Goal: Task Accomplishment & Management: Manage account settings

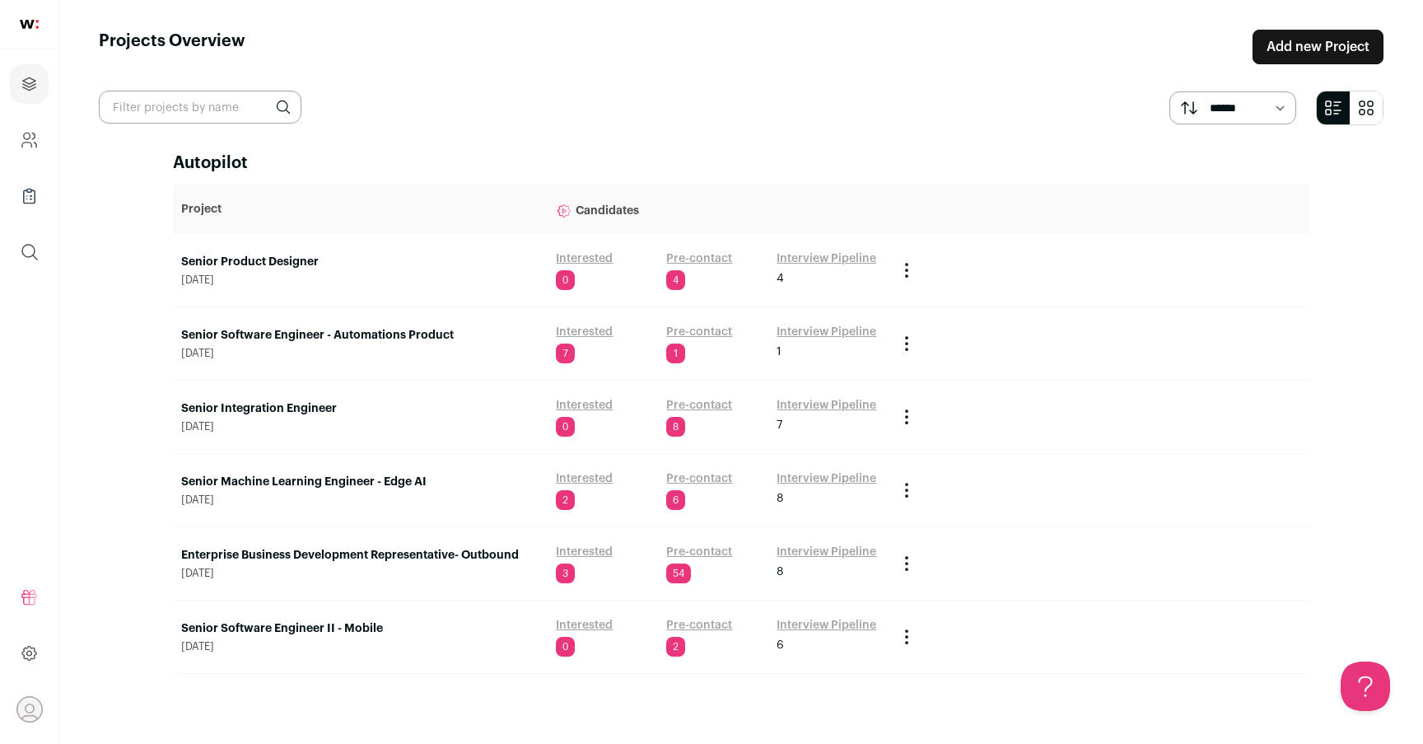
click at [344, 479] on link "Senior Machine Learning Engineer - Edge AI" at bounding box center [360, 481] width 358 height 16
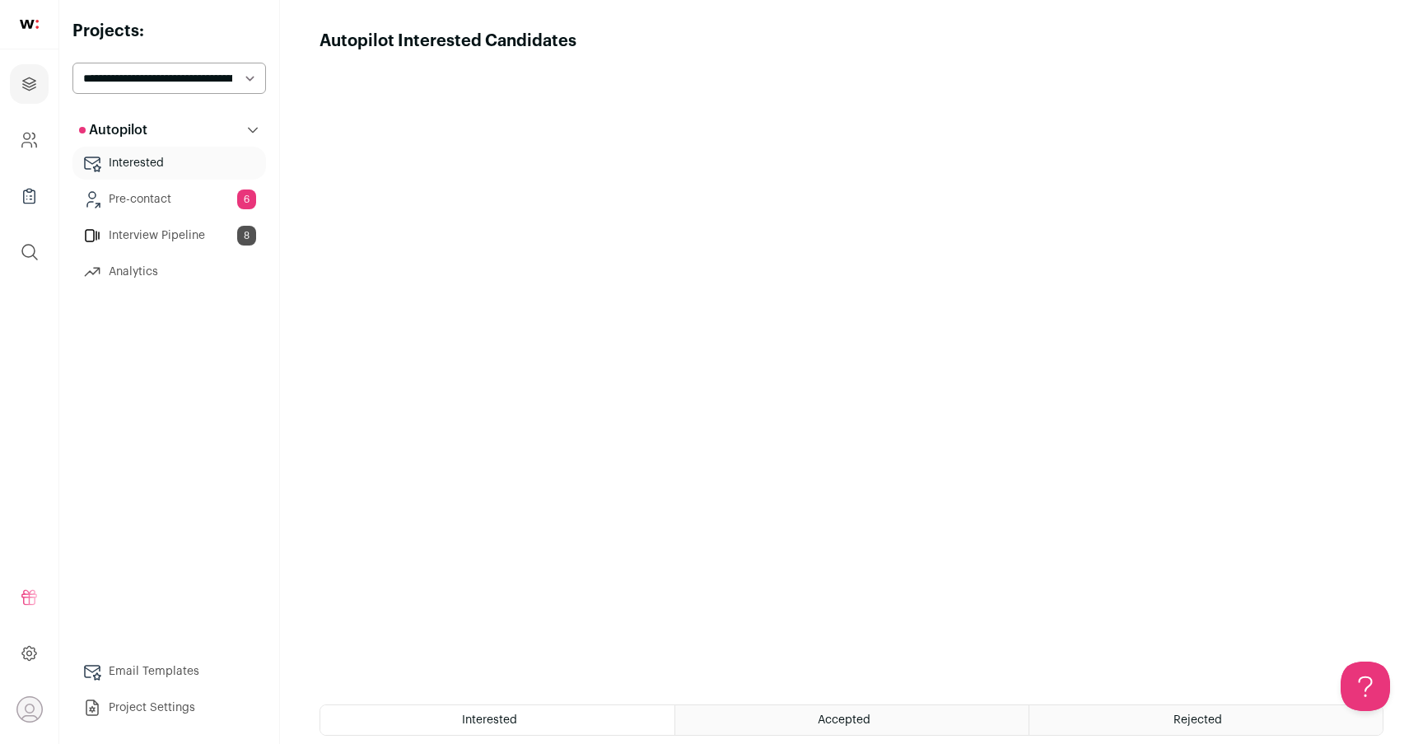
click at [197, 193] on link "Pre-contact 6" at bounding box center [168, 199] width 193 height 33
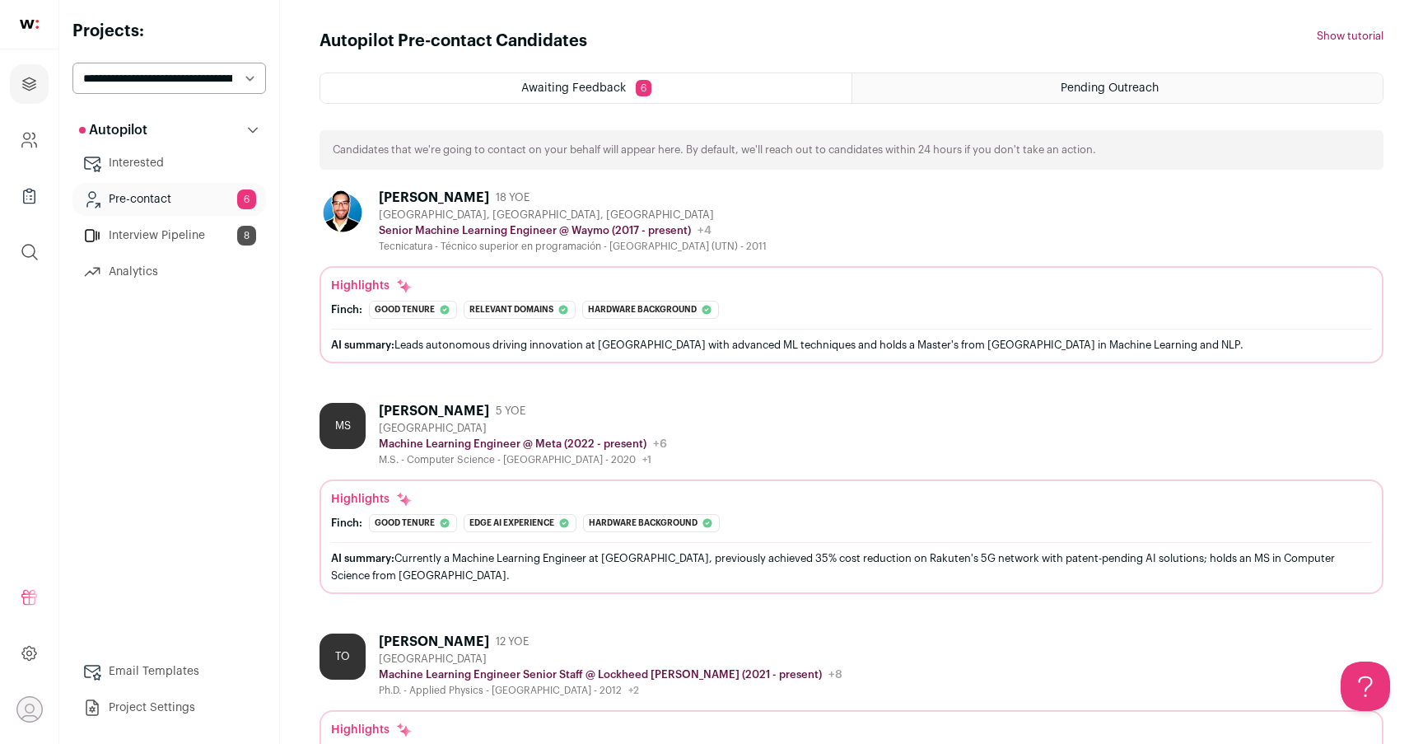
click at [194, 218] on ul "Interested Pre-contact 6 Interview Pipeline 8 Analytics" at bounding box center [168, 218] width 193 height 142
click at [189, 230] on link "Interview Pipeline 8" at bounding box center [168, 235] width 193 height 33
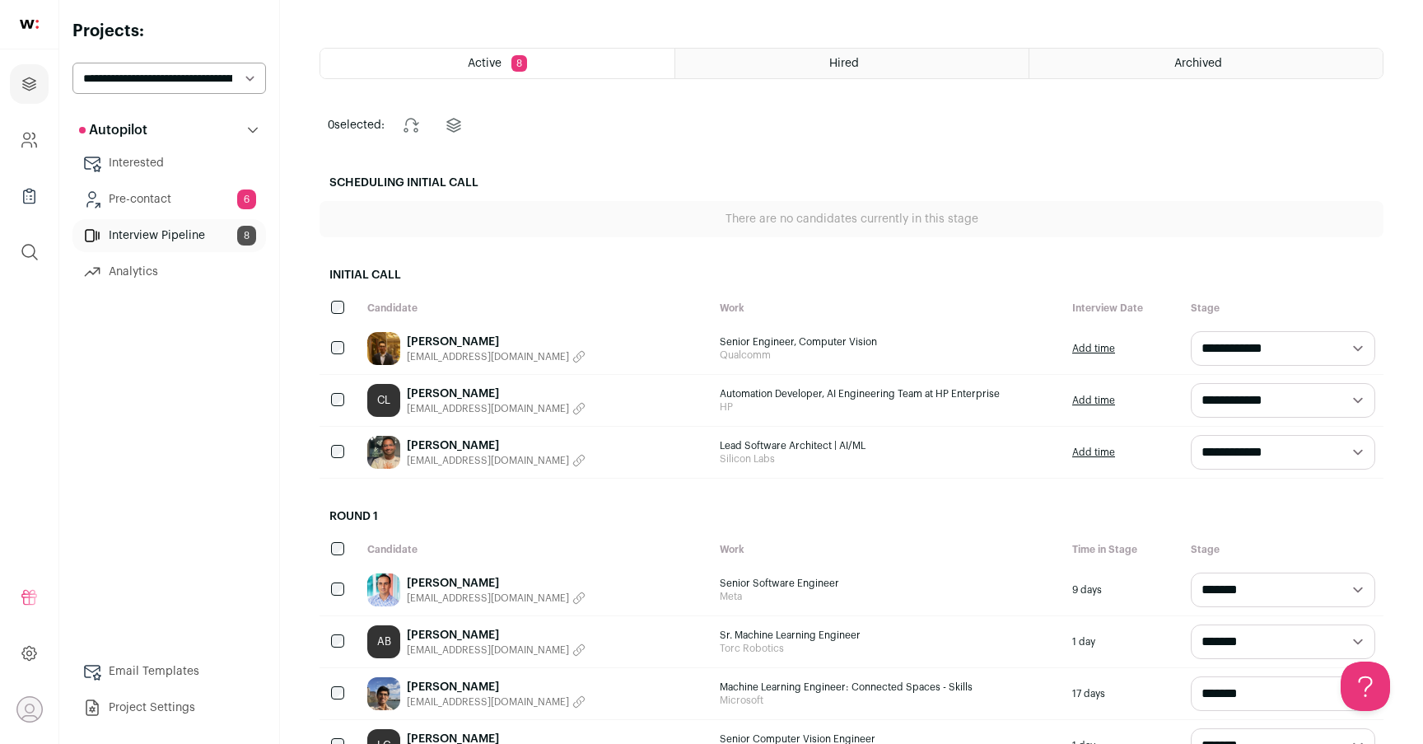
scroll to position [49, 0]
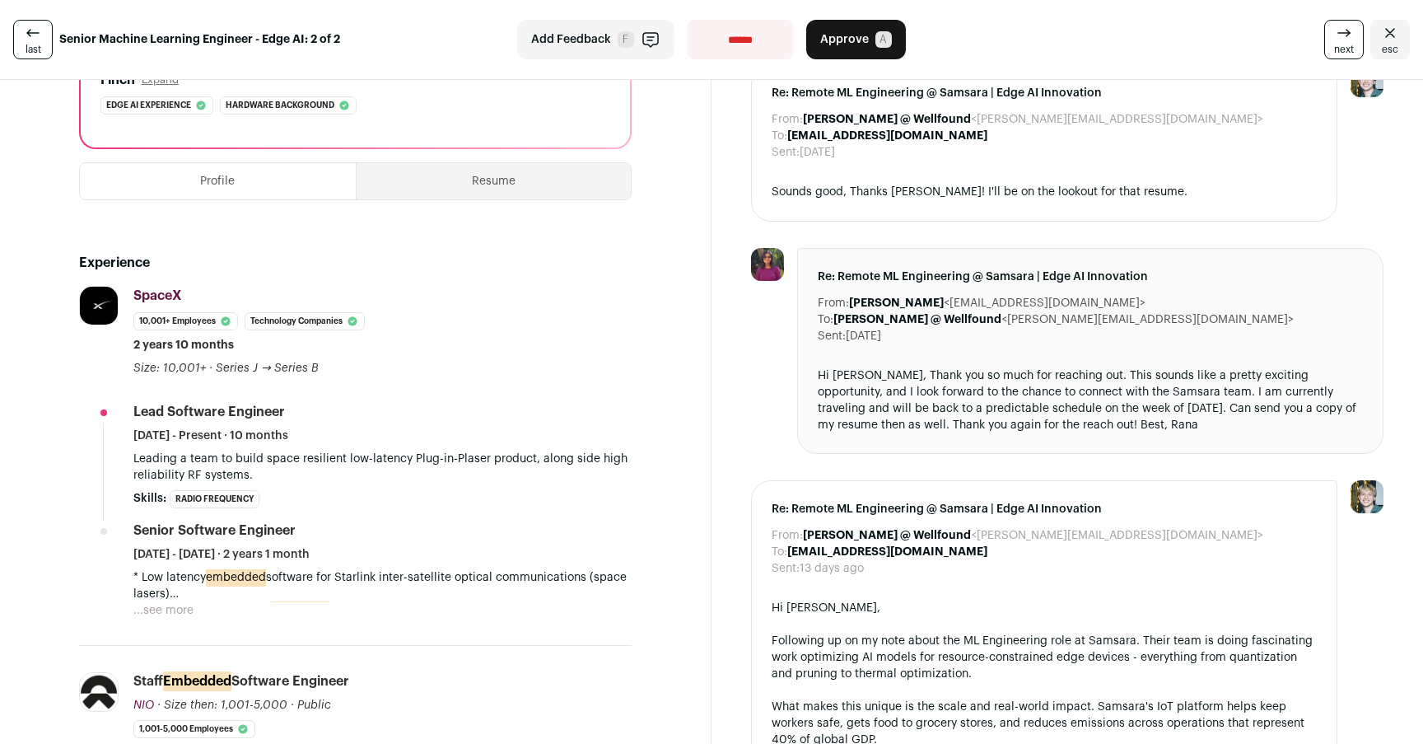
scroll to position [328, 0]
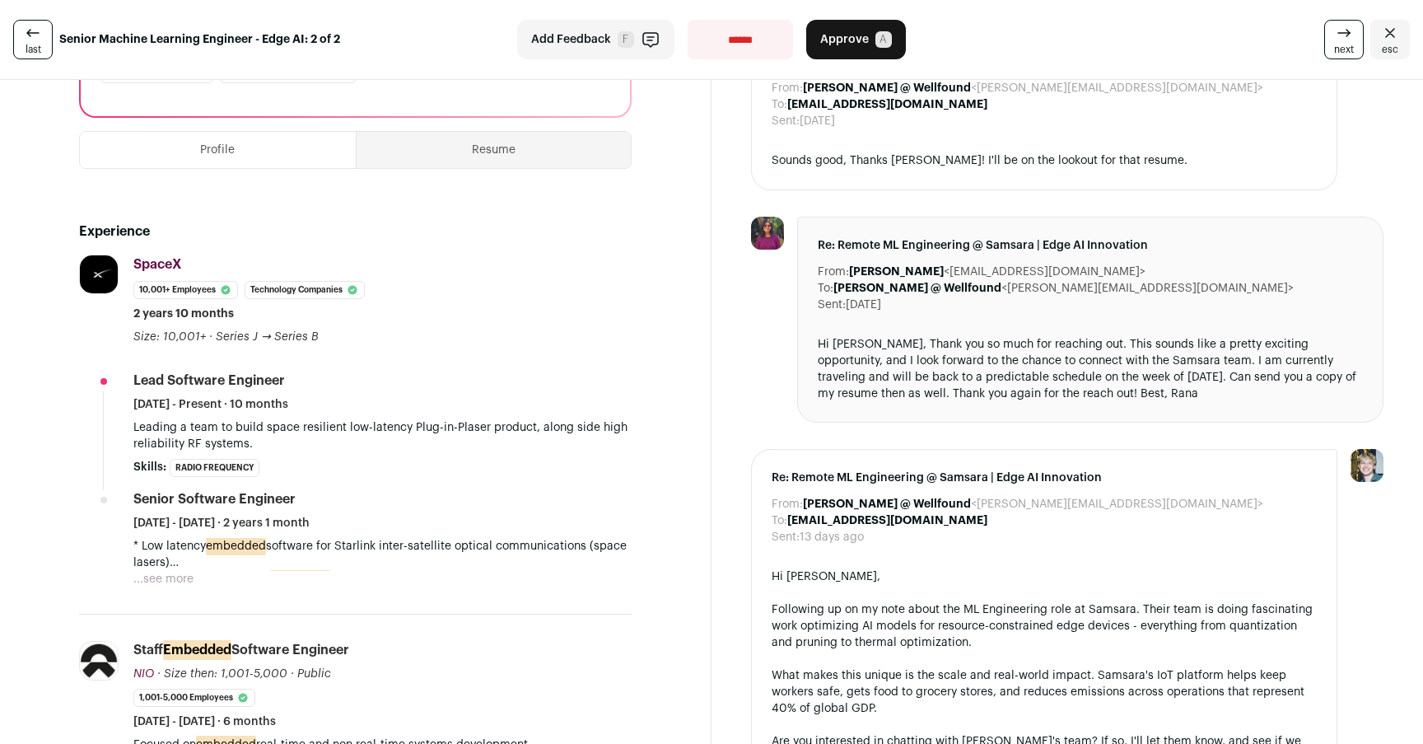
click at [189, 579] on button "...see more" at bounding box center [163, 579] width 60 height 16
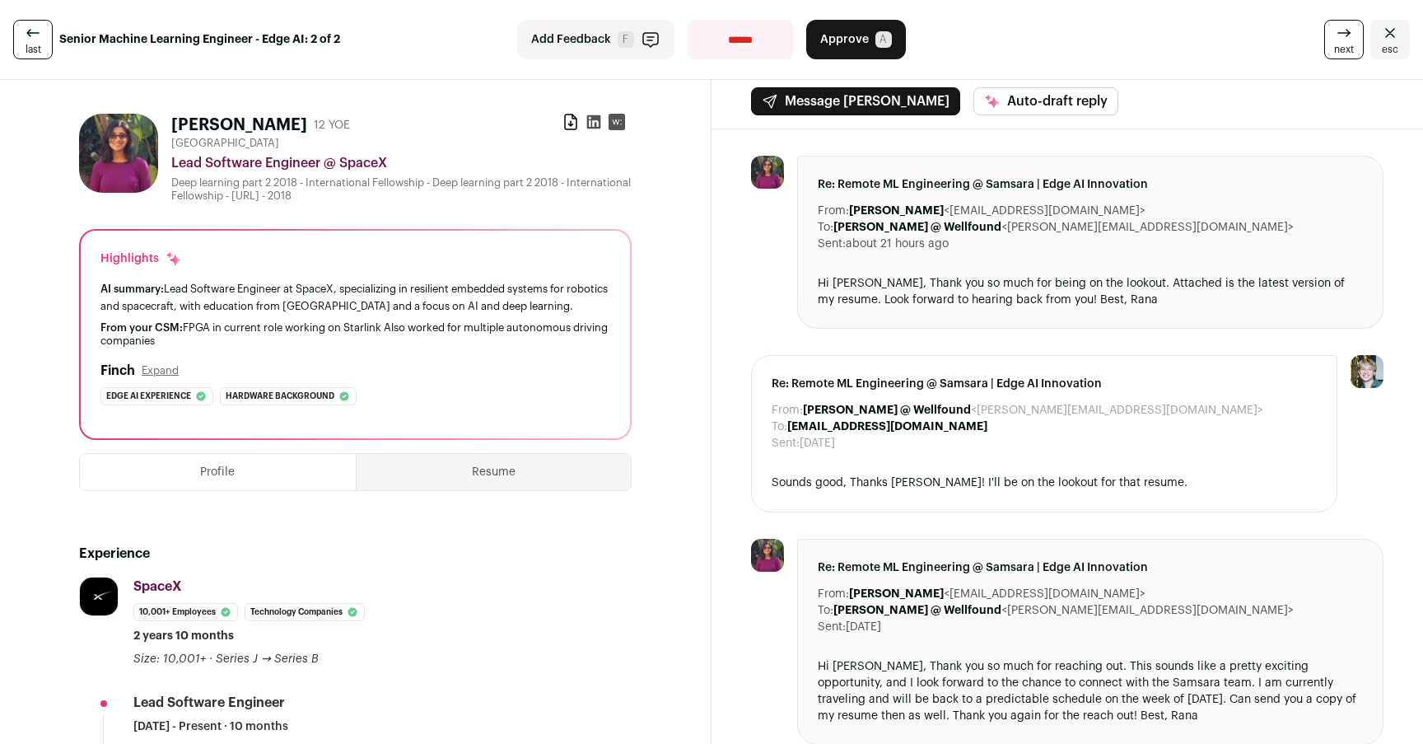
scroll to position [0, 0]
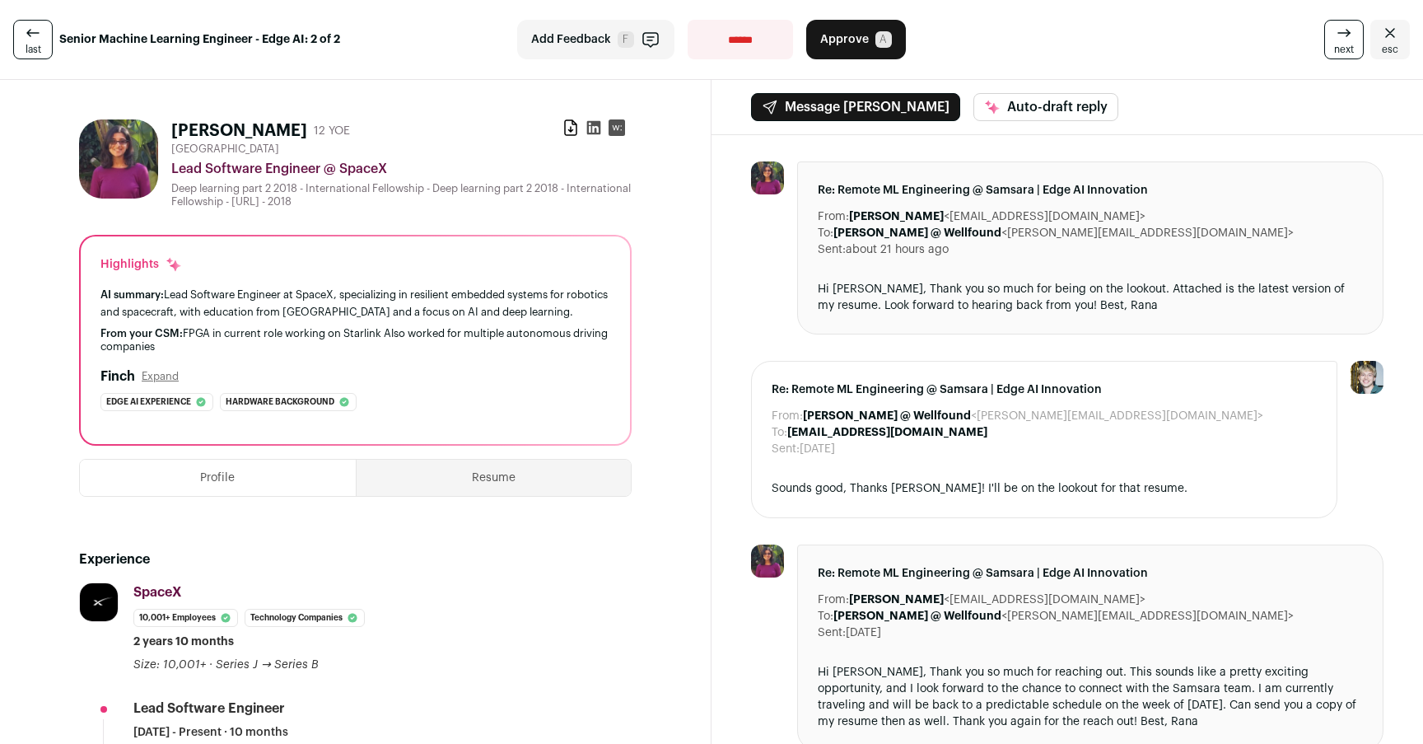
click at [851, 40] on span "Approve" at bounding box center [844, 39] width 49 height 16
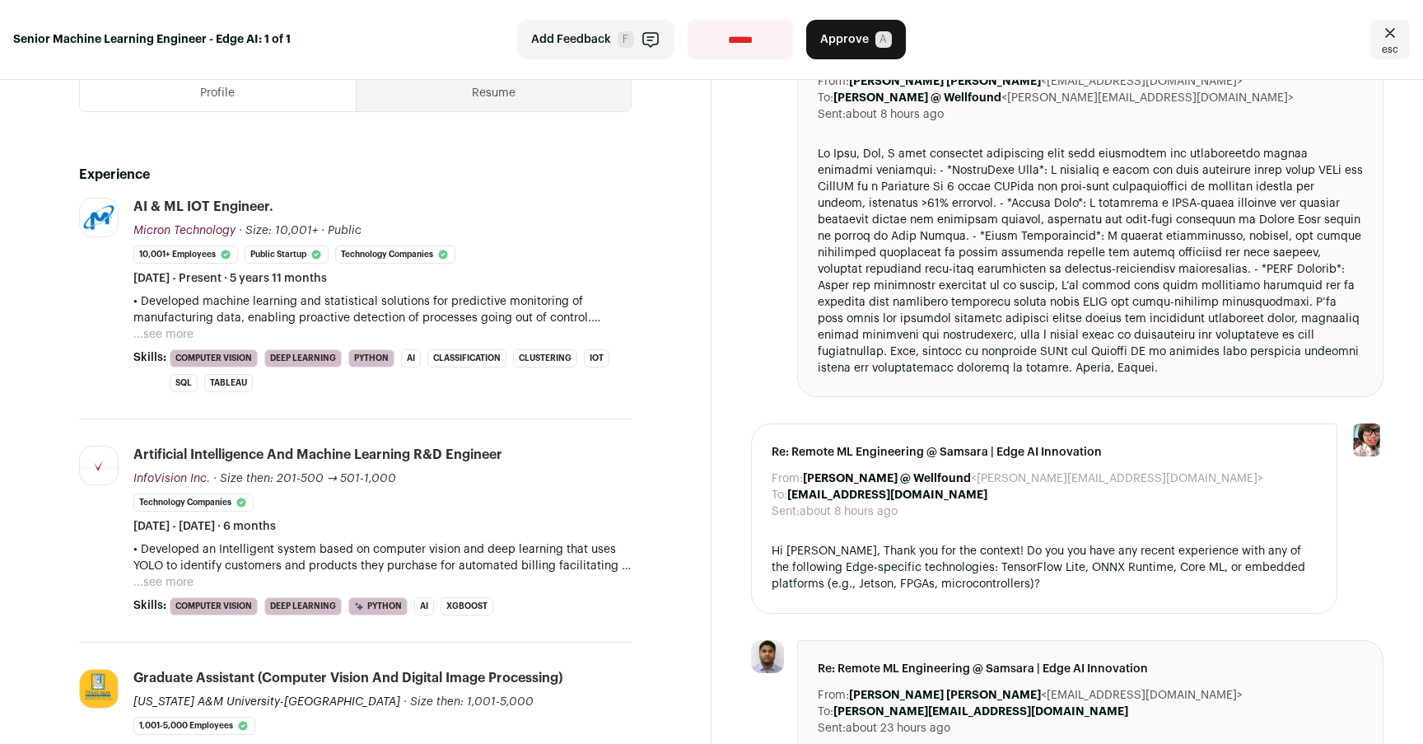
scroll to position [320, 0]
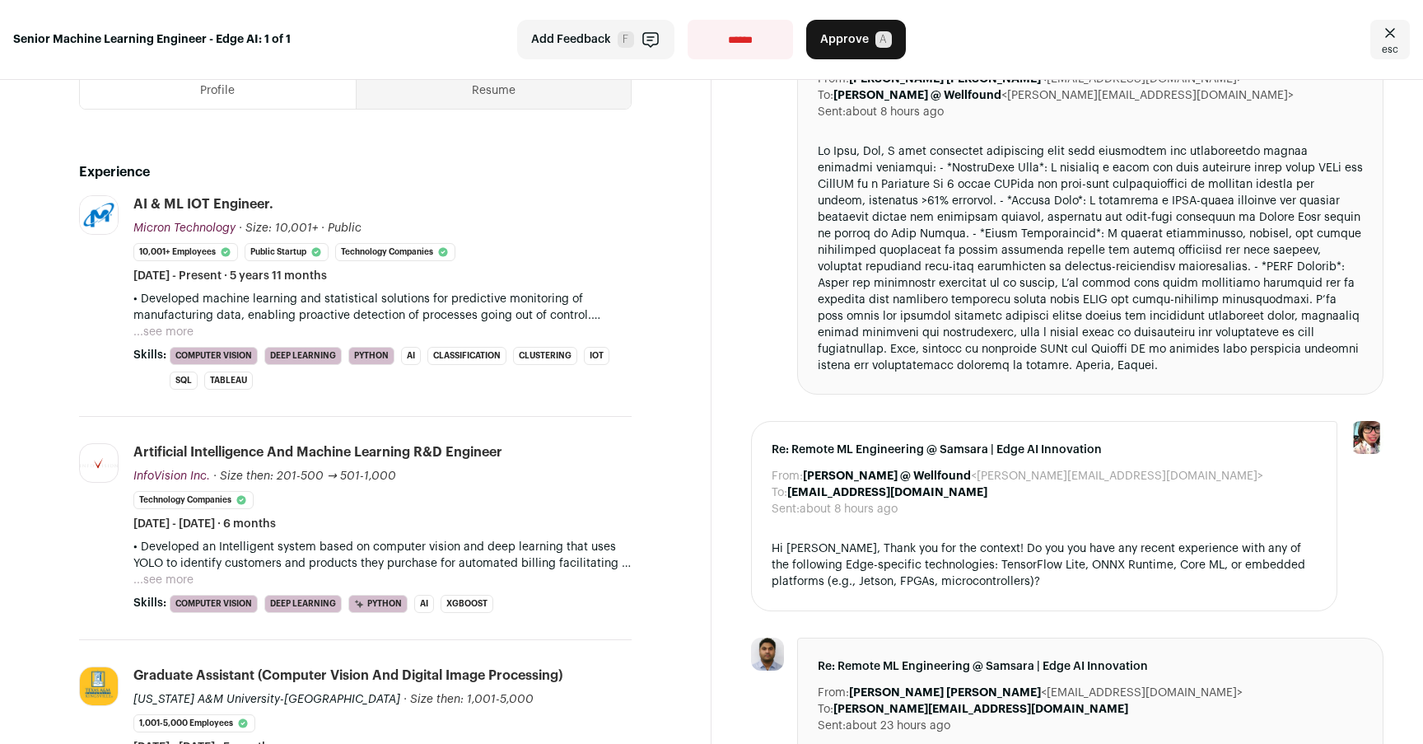
click at [187, 324] on button "...see more" at bounding box center [163, 332] width 60 height 16
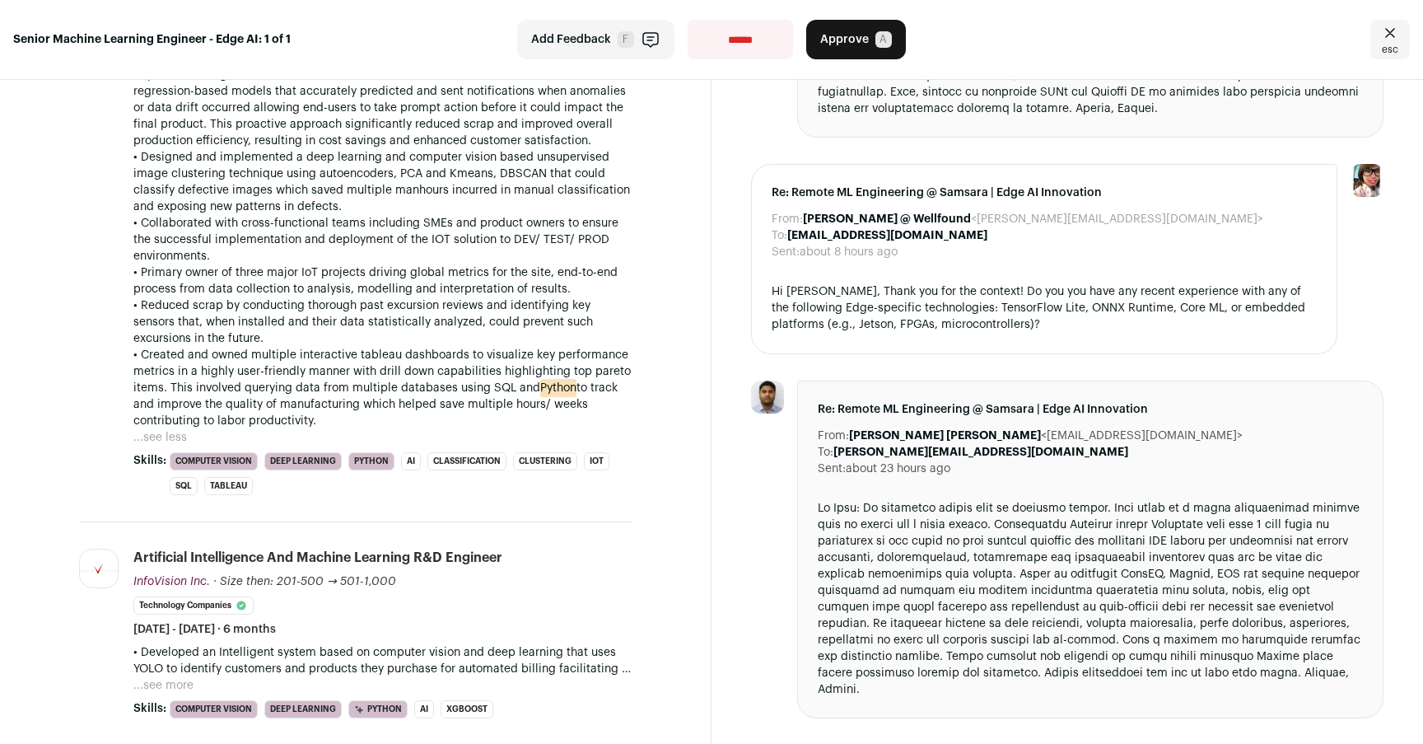
scroll to position [597, 0]
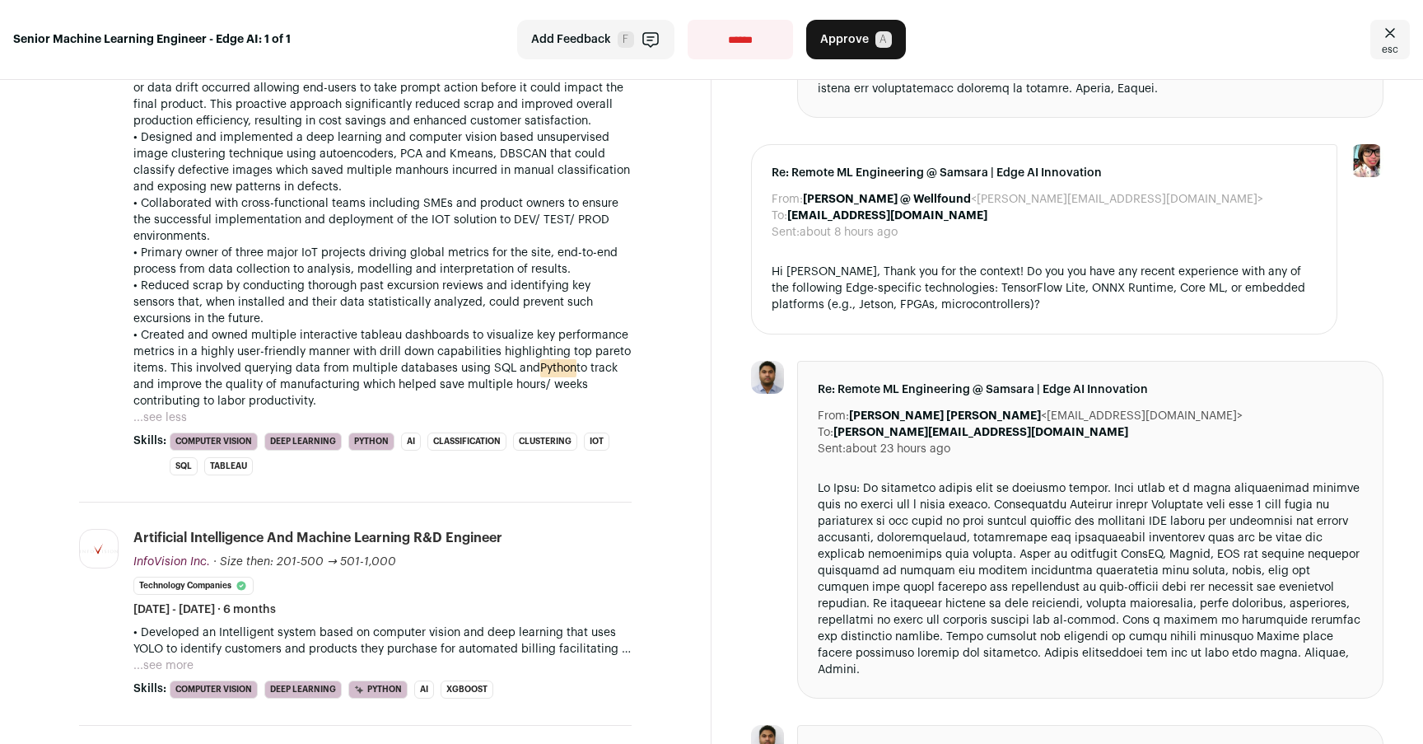
click at [873, 43] on button "Approve A" at bounding box center [856, 40] width 100 height 40
